Goal: Transaction & Acquisition: Book appointment/travel/reservation

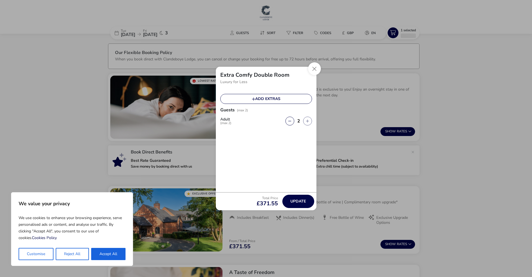
click at [75, 254] on button "Reject All" at bounding box center [72, 254] width 33 height 12
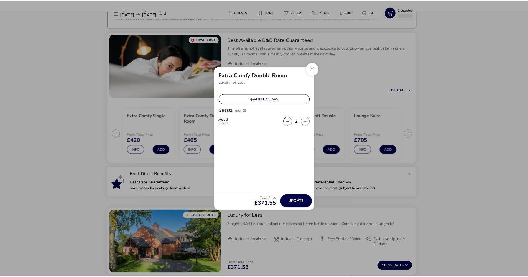
scroll to position [44, 0]
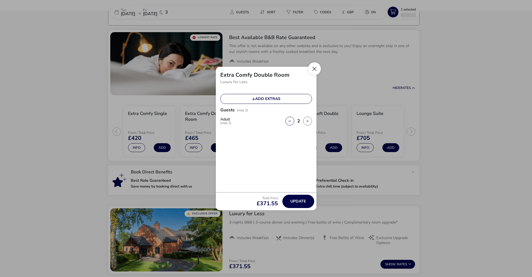
click at [315, 69] on button "Close" at bounding box center [314, 68] width 13 height 13
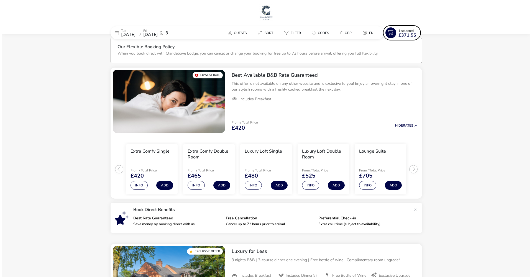
scroll to position [0, 0]
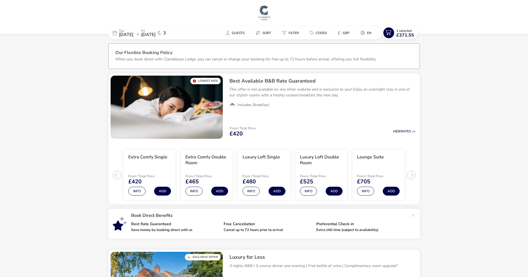
click at [190, 34] on div "[DATE] [DATE] 3" at bounding box center [149, 32] width 83 height 13
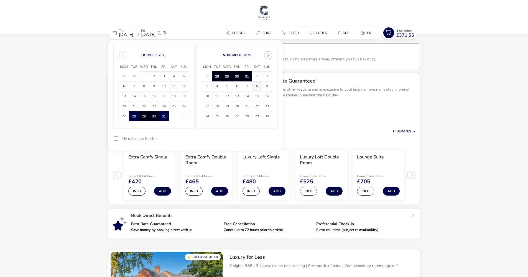
click at [257, 86] on span "8" at bounding box center [257, 86] width 10 height 10
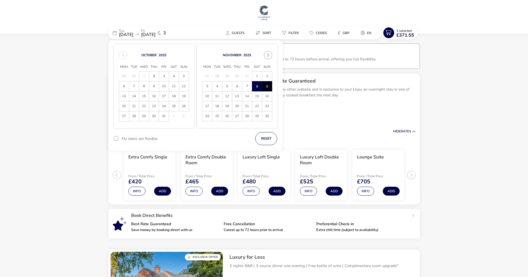
click at [266, 84] on span "9" at bounding box center [267, 86] width 10 height 10
click at [261, 135] on button "Apply Dates" at bounding box center [260, 138] width 34 height 13
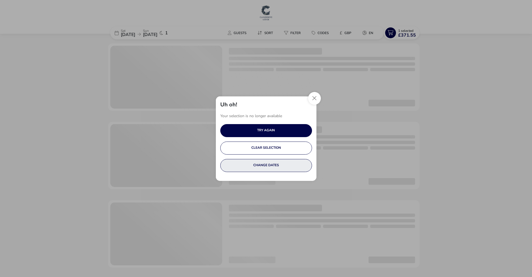
click at [260, 163] on button "CHANGE DATES" at bounding box center [266, 165] width 92 height 13
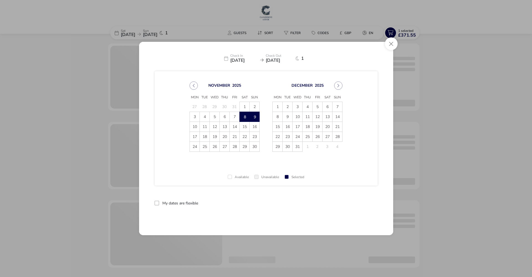
click at [157, 203] on div at bounding box center [157, 203] width 4 height 4
click at [364, 201] on button "Apply Dates" at bounding box center [361, 203] width 34 height 13
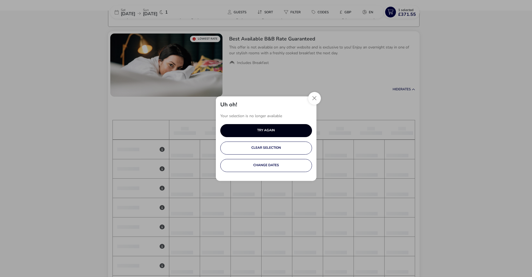
scroll to position [45, 0]
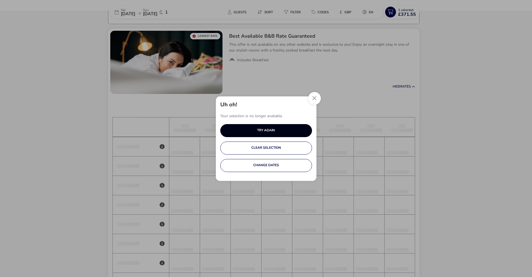
click at [292, 126] on button "TRY AGAIN" at bounding box center [266, 130] width 92 height 13
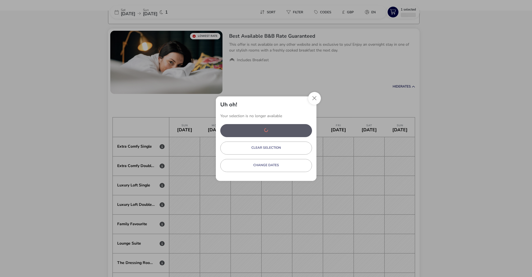
scroll to position [0, 1630]
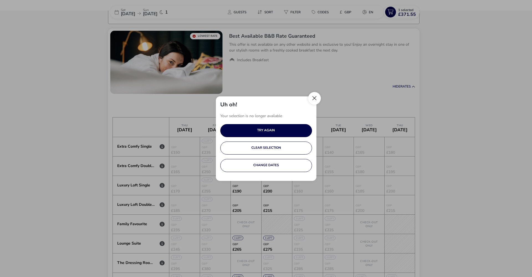
click at [313, 99] on button "Close" at bounding box center [314, 98] width 13 height 13
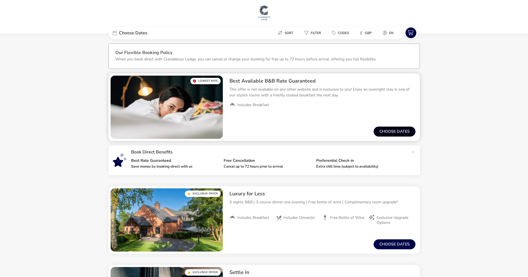
click at [399, 131] on button "Choose dates" at bounding box center [395, 132] width 42 height 10
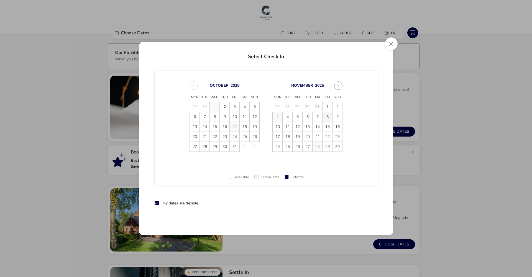
click at [326, 115] on span "8" at bounding box center [328, 117] width 10 height 10
click at [335, 116] on span "9" at bounding box center [338, 117] width 10 height 10
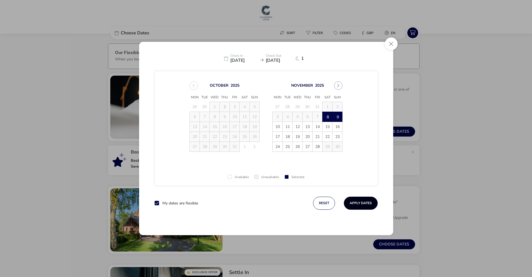
click at [359, 200] on button "Apply Dates" at bounding box center [361, 203] width 34 height 13
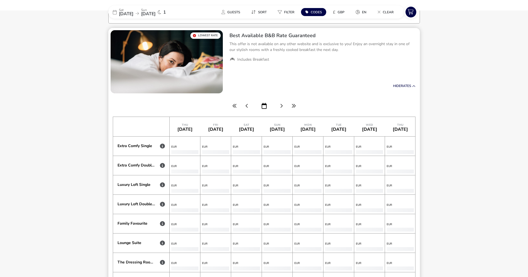
scroll to position [0, 1630]
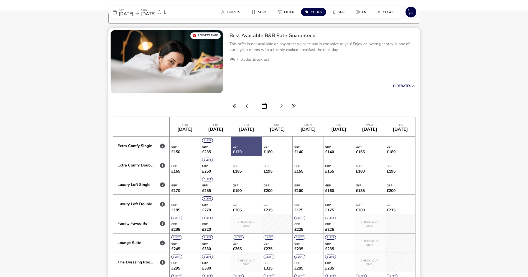
click at [251, 144] on div at bounding box center [246, 146] width 30 height 19
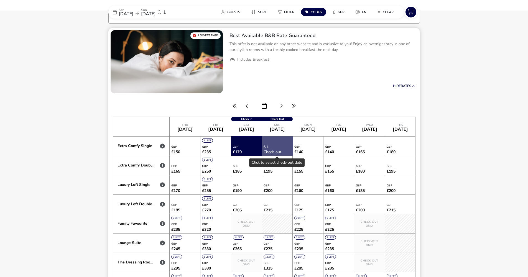
click at [278, 144] on div at bounding box center [277, 145] width 31 height 19
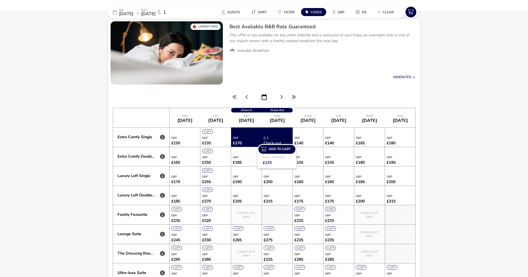
scroll to position [48, 0]
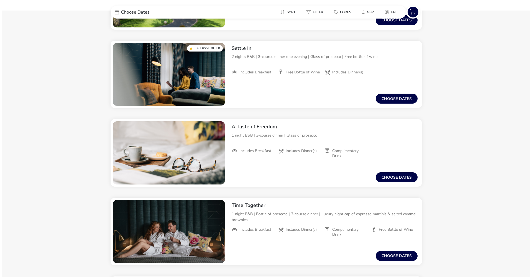
scroll to position [229, 0]
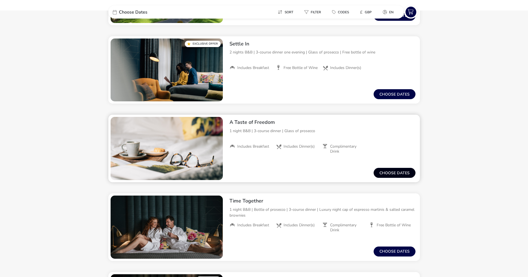
click at [388, 174] on button "Choose dates" at bounding box center [395, 173] width 42 height 10
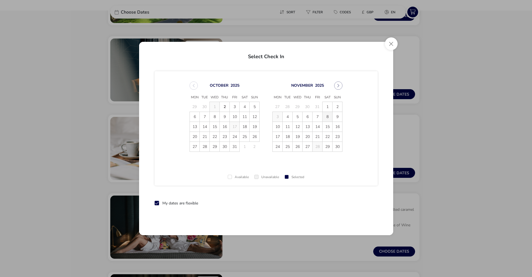
click at [326, 115] on span "8" at bounding box center [328, 117] width 10 height 10
click at [335, 115] on span "9" at bounding box center [338, 117] width 10 height 10
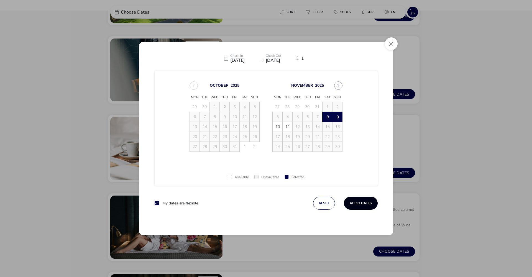
click at [359, 201] on button "Apply Dates" at bounding box center [361, 203] width 34 height 13
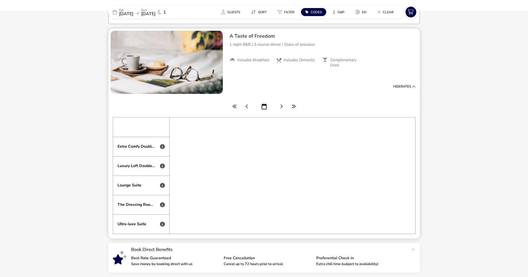
scroll to position [0, 1630]
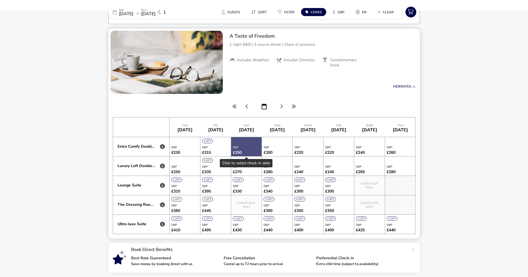
click at [251, 147] on div at bounding box center [246, 146] width 30 height 19
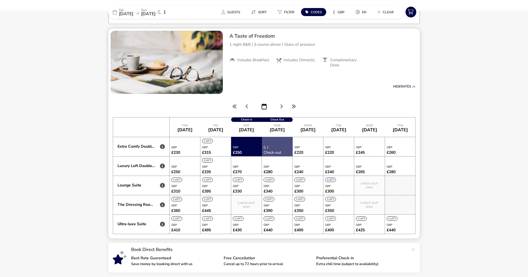
click at [275, 143] on div at bounding box center [277, 146] width 31 height 19
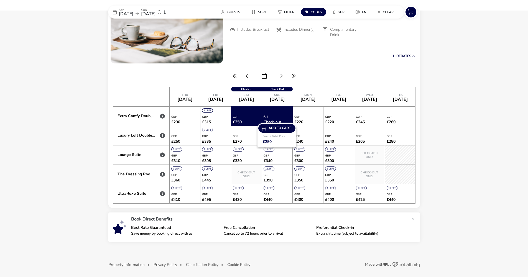
scroll to position [76, 0]
click at [265, 76] on icon "button" at bounding box center [264, 76] width 5 height 6
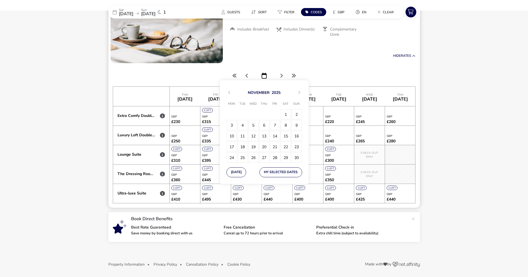
click at [329, 73] on div at bounding box center [264, 76] width 303 height 8
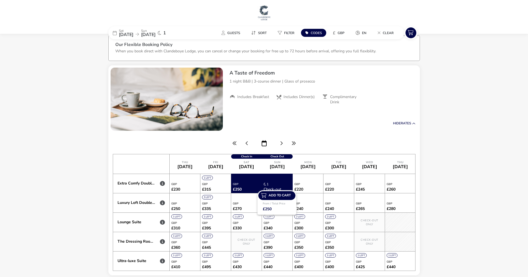
scroll to position [9, 0]
